Goal: Find specific page/section: Find specific page/section

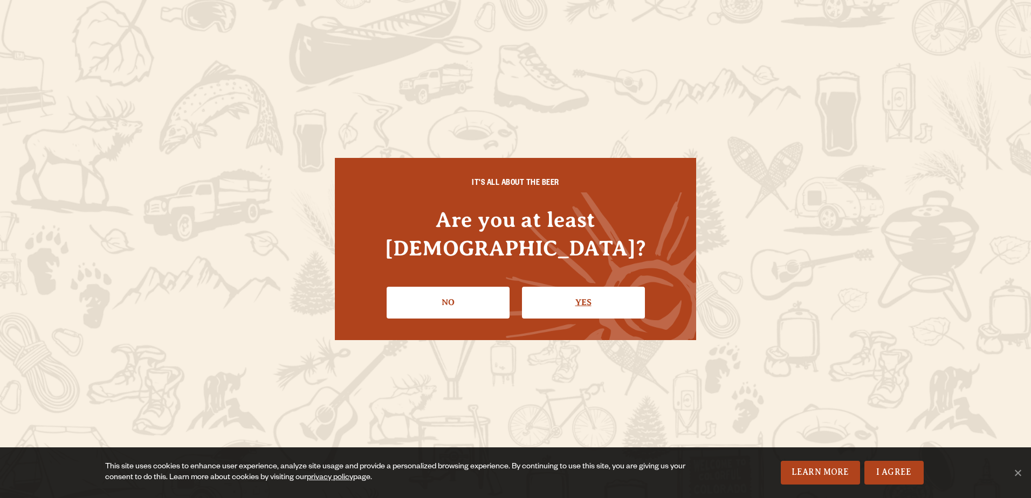
click at [582, 296] on link "Yes" at bounding box center [583, 302] width 123 height 31
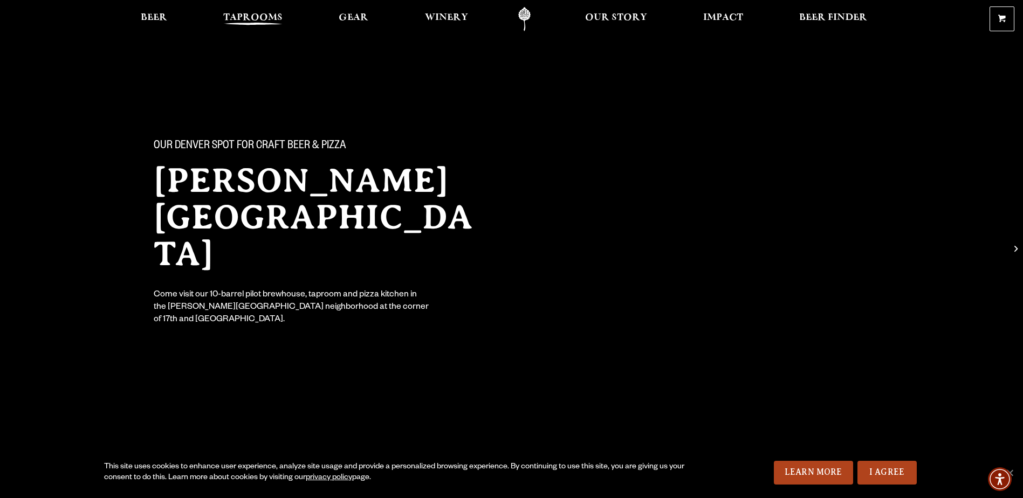
click at [257, 18] on span "Taprooms" at bounding box center [252, 17] width 59 height 9
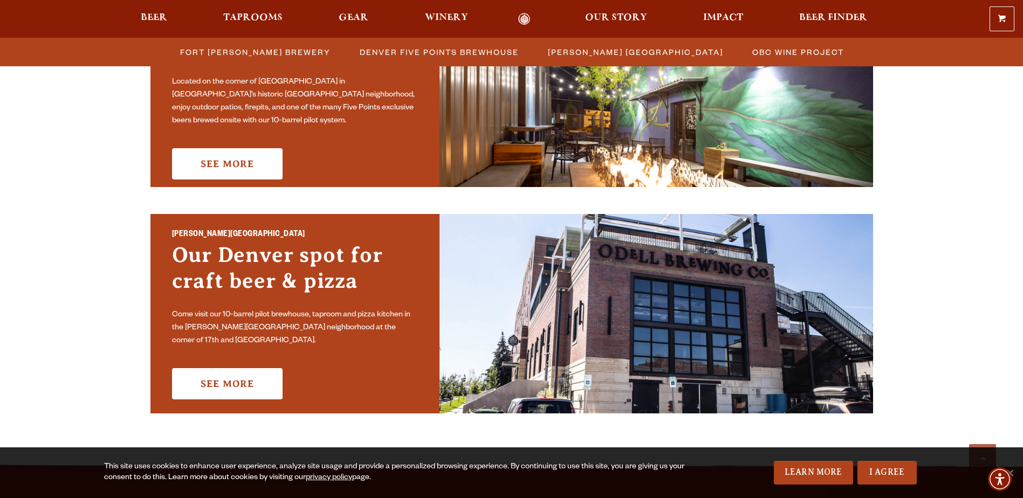
scroll to position [647, 0]
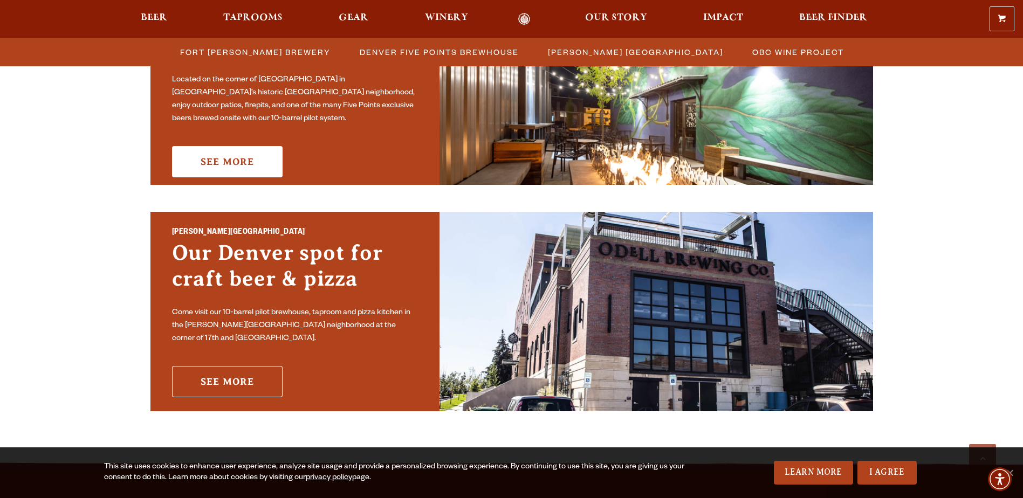
click at [230, 382] on link "See More" at bounding box center [227, 381] width 111 height 31
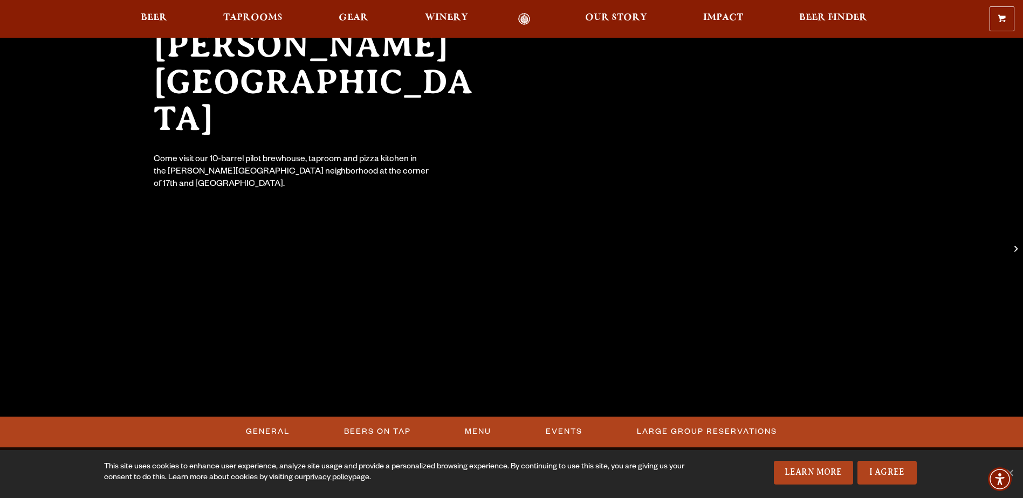
scroll to position [162, 0]
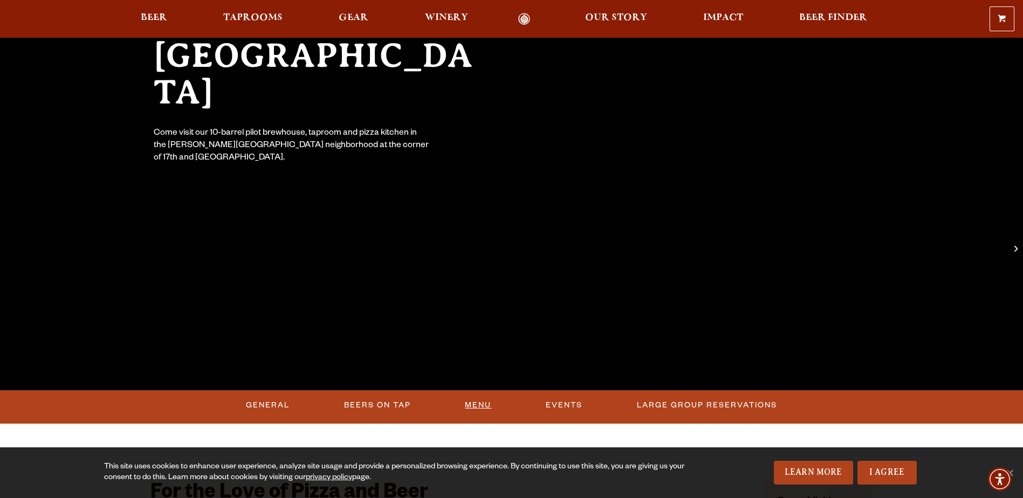
click at [476, 407] on link "Menu" at bounding box center [478, 405] width 35 height 25
